Goal: Transaction & Acquisition: Purchase product/service

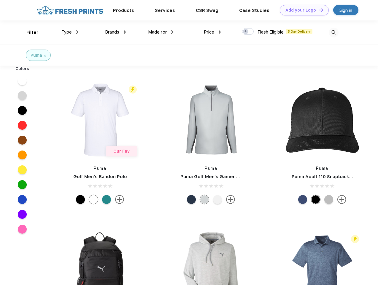
click at [302, 10] on link "Add your Logo Design Tool" at bounding box center [303, 10] width 49 height 10
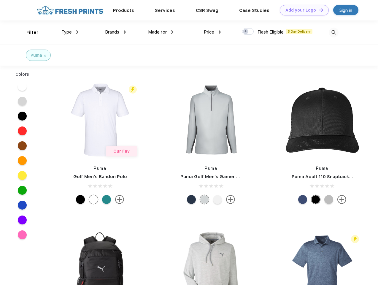
click at [0, 0] on div "Design Tool" at bounding box center [0, 0] width 0 height 0
click at [318, 10] on link "Add your Logo Design Tool" at bounding box center [303, 10] width 49 height 10
click at [28, 32] on div "Filter" at bounding box center [32, 32] width 12 height 7
click at [70, 32] on span "Type" at bounding box center [66, 31] width 10 height 5
click at [115, 32] on span "Brands" at bounding box center [112, 31] width 14 height 5
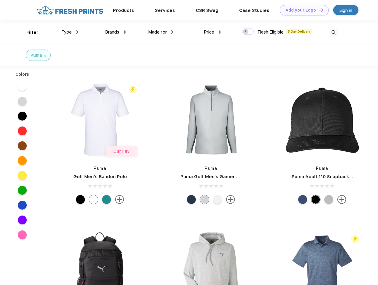
click at [161, 32] on span "Made for" at bounding box center [157, 31] width 19 height 5
click at [212, 32] on span "Price" at bounding box center [209, 31] width 10 height 5
click at [248, 32] on div at bounding box center [248, 31] width 12 height 7
click at [246, 32] on input "checkbox" at bounding box center [244, 30] width 4 height 4
click at [333, 32] on img at bounding box center [333, 33] width 10 height 10
